Goal: Task Accomplishment & Management: Complete application form

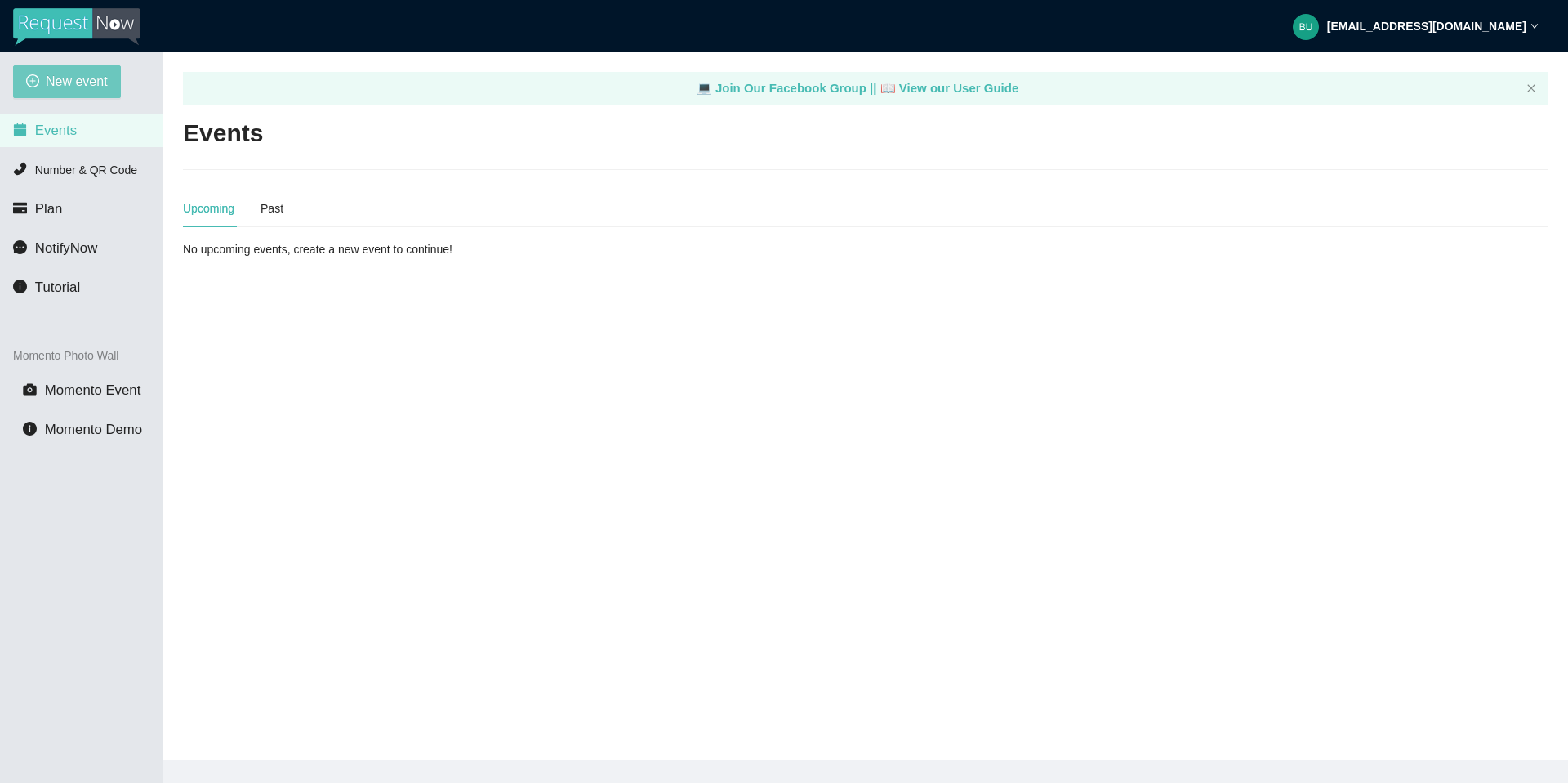
click at [77, 83] on span "New event" at bounding box center [77, 81] width 62 height 21
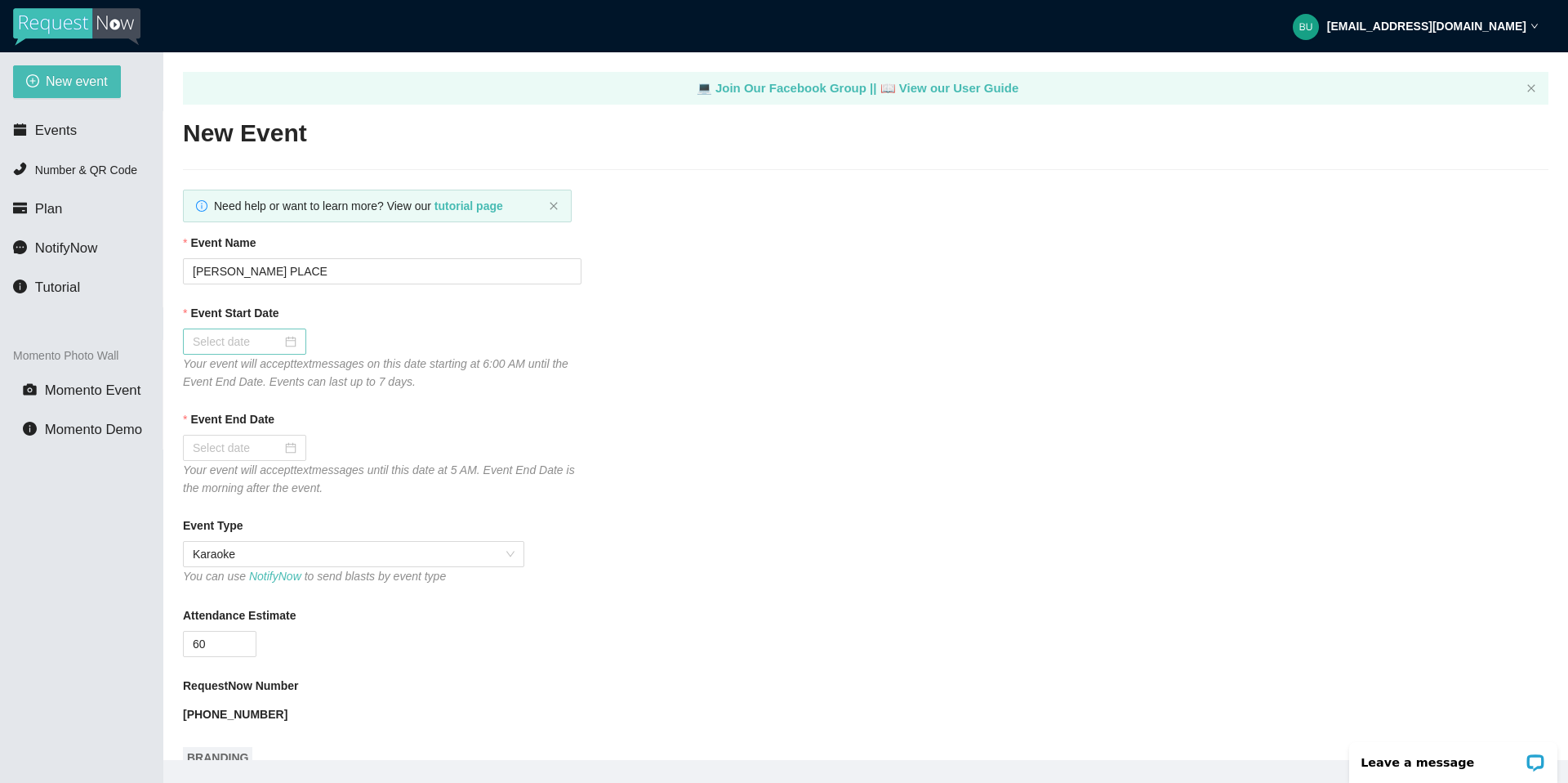
click at [275, 343] on div at bounding box center [245, 341] width 104 height 18
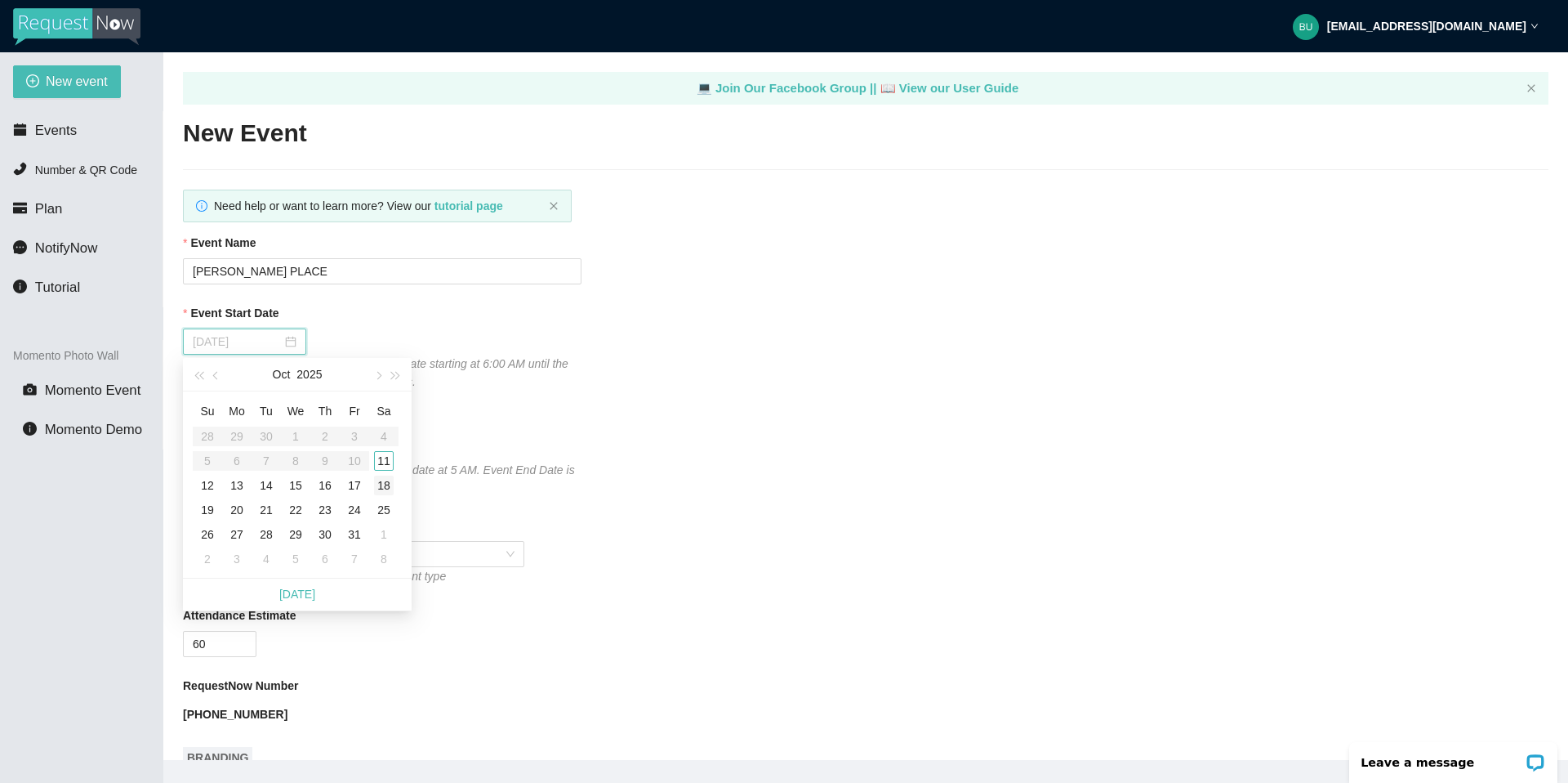
type input "[DATE]"
click at [383, 459] on div "11" at bounding box center [383, 460] width 20 height 20
type input "[DATE]"
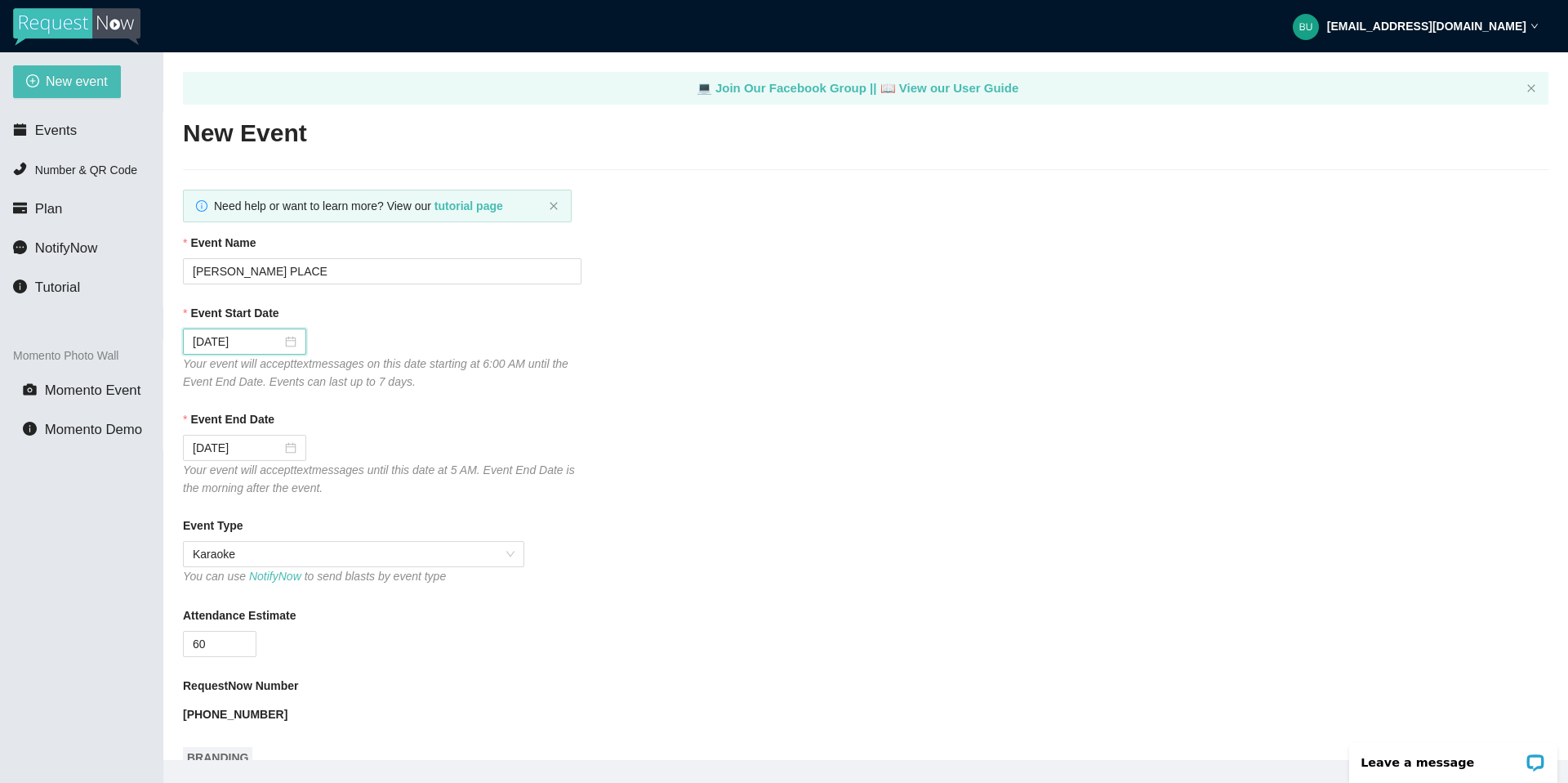
click at [441, 644] on div "60" at bounding box center [381, 644] width 398 height 27
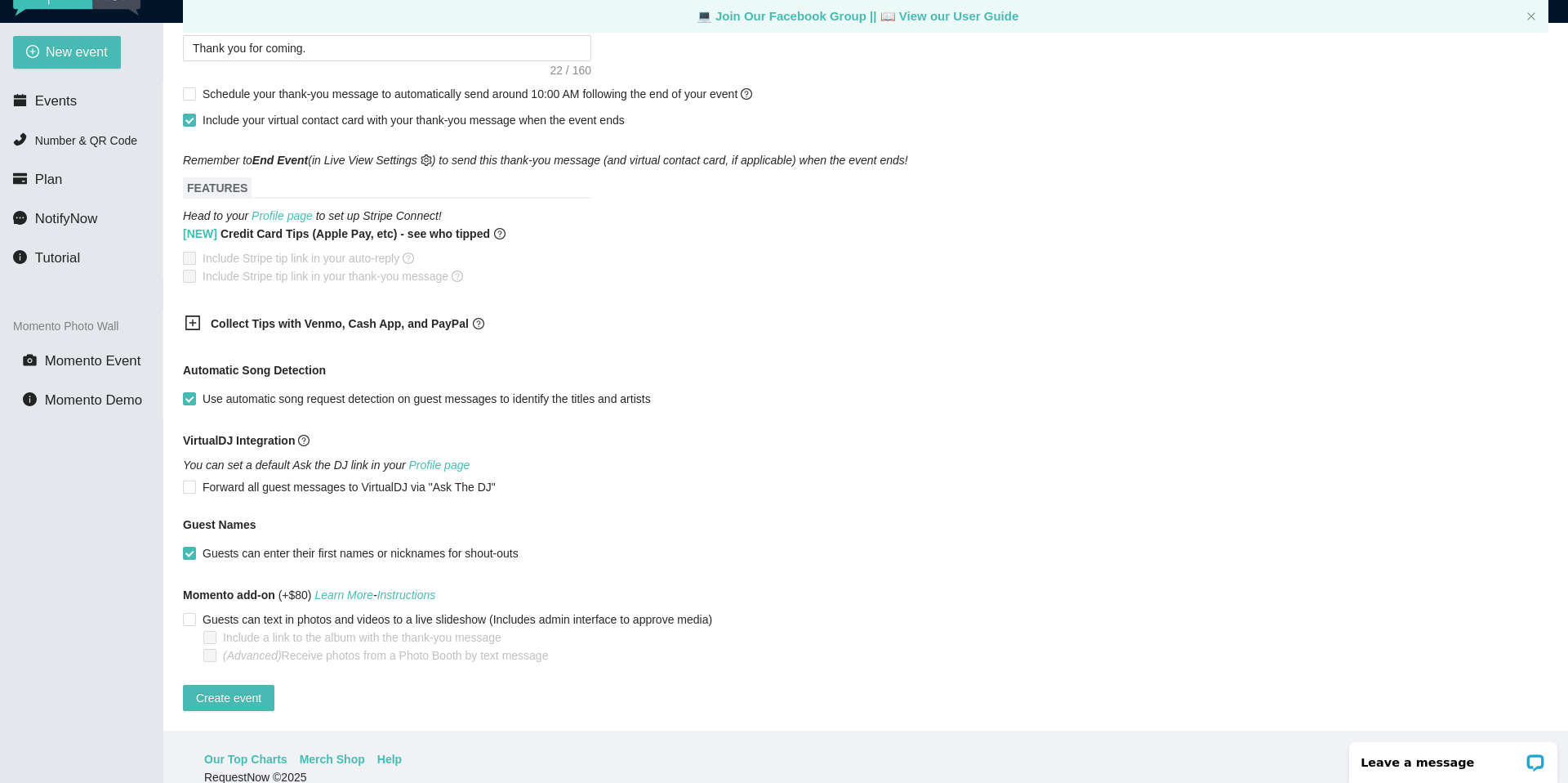
scroll to position [33, 0]
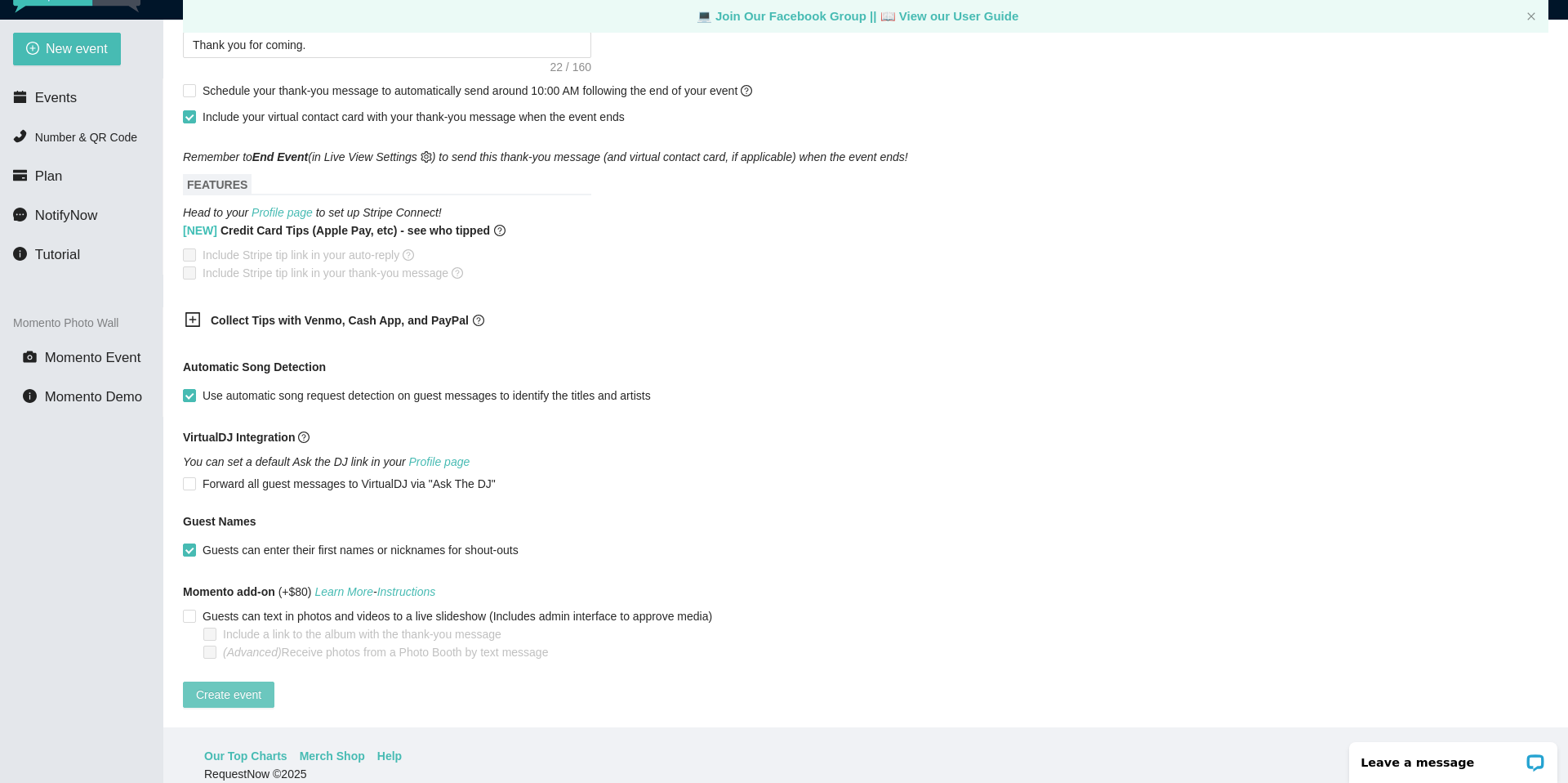
click at [250, 685] on span "Create event" at bounding box center [228, 694] width 65 height 18
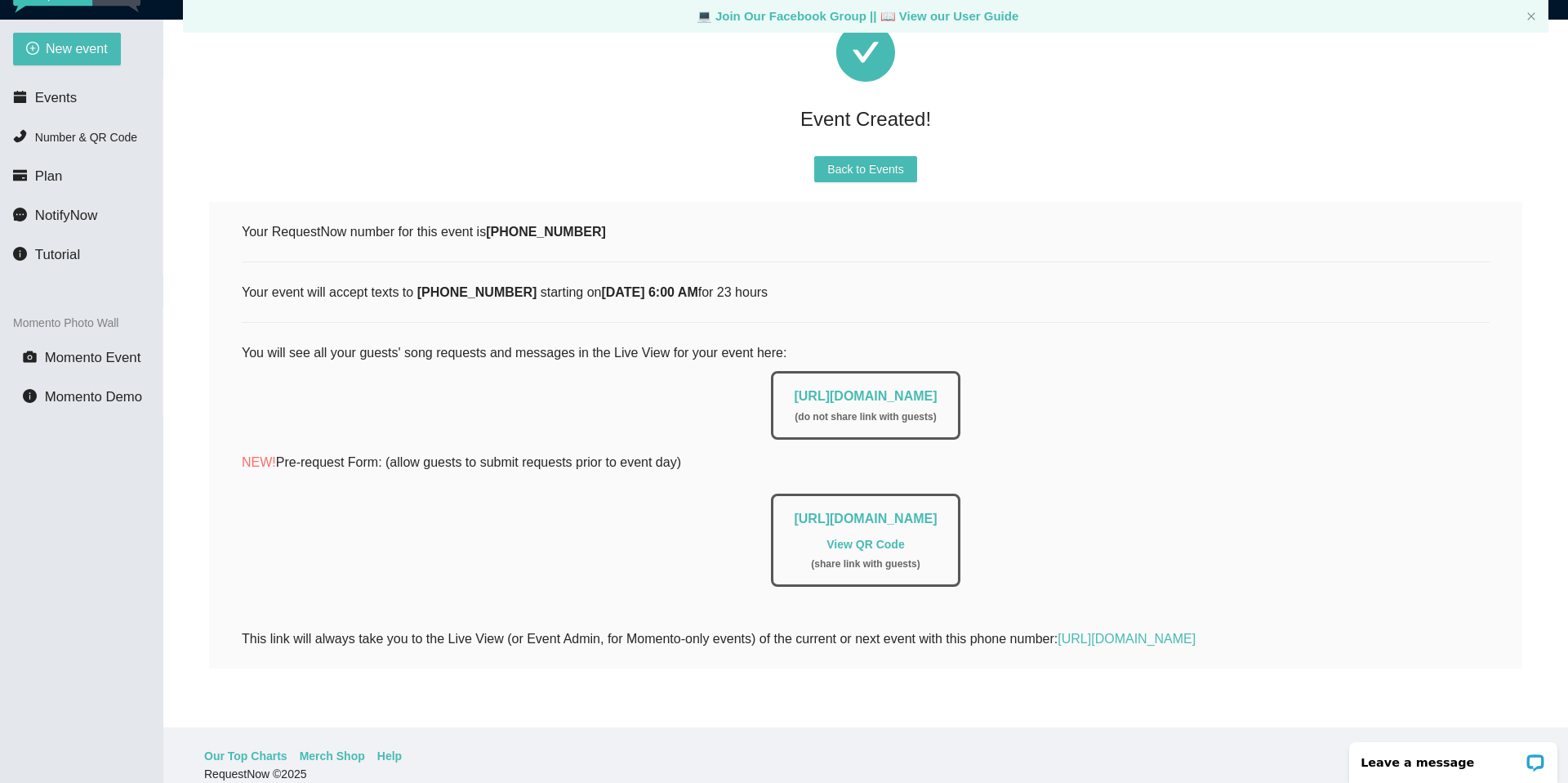
scroll to position [113, 0]
click at [849, 389] on link "[URL][DOMAIN_NAME]" at bounding box center [865, 396] width 143 height 14
